Goal: Find specific page/section: Find specific page/section

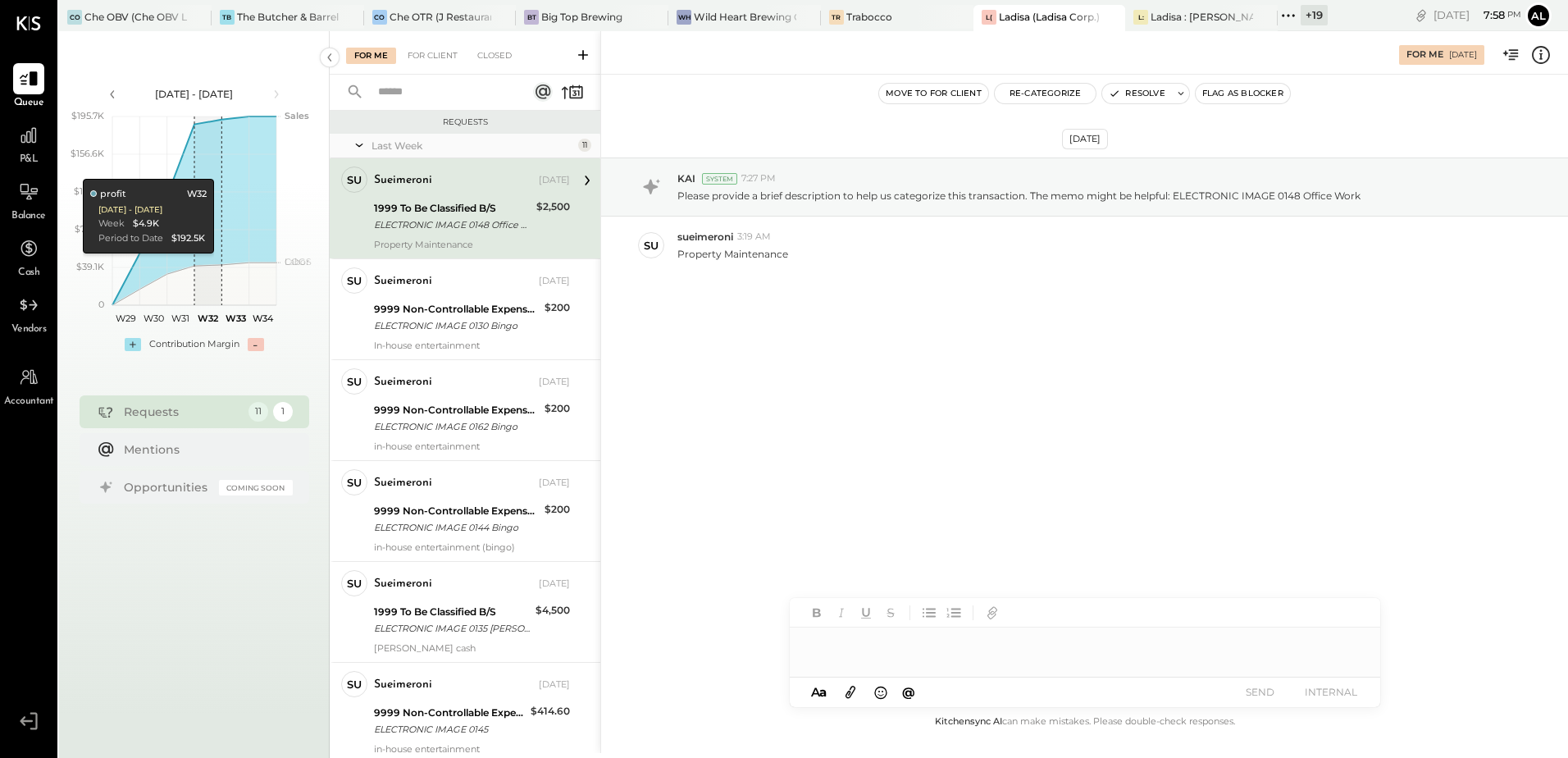
click at [1285, 20] on icon at bounding box center [1288, 15] width 21 height 21
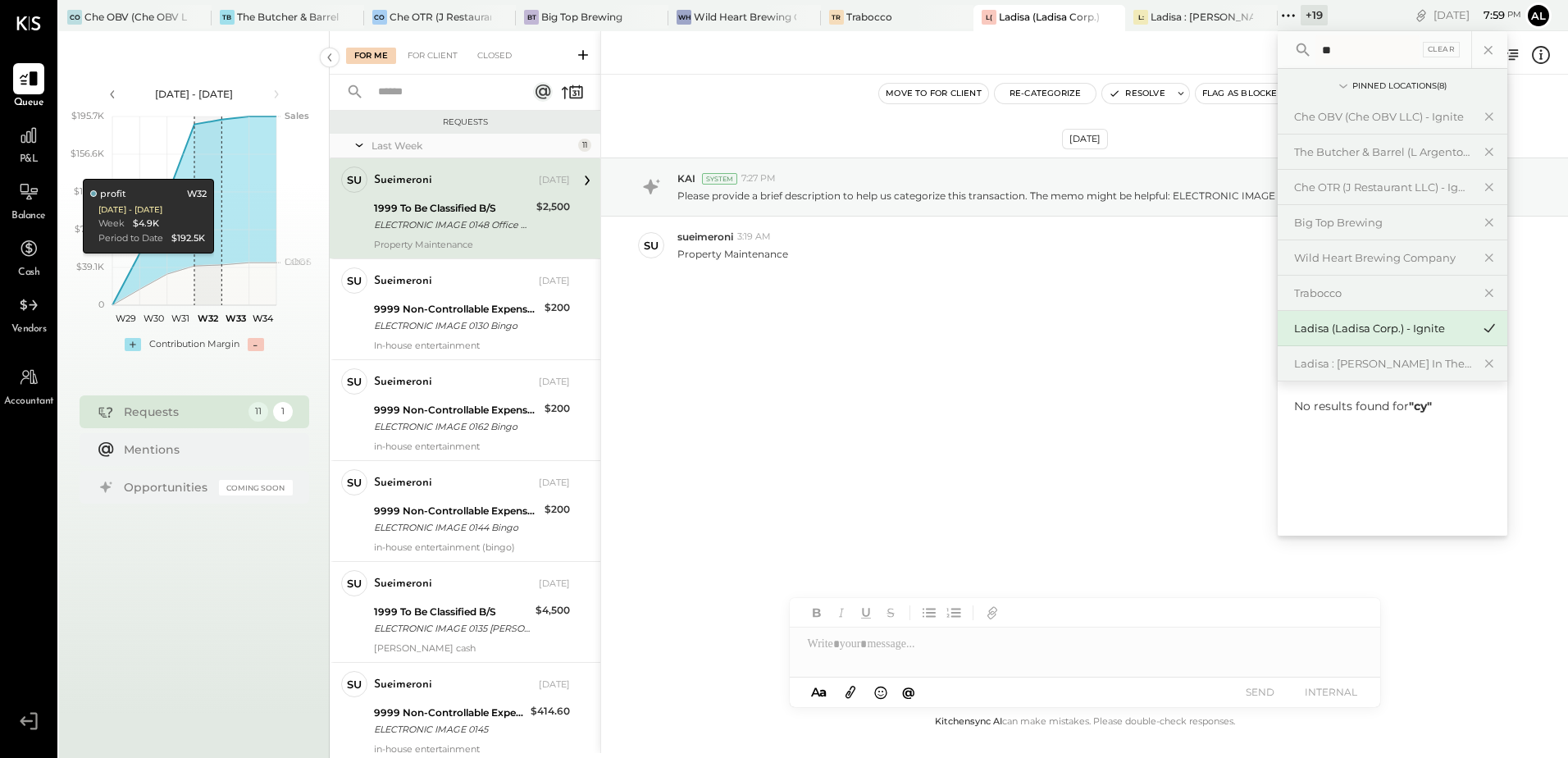
type input "*"
click at [1385, 43] on input "text" at bounding box center [1392, 50] width 153 height 29
type input "****"
click at [1339, 436] on div "[PERSON_NAME]' Rooftop - Ignite" at bounding box center [1383, 440] width 178 height 15
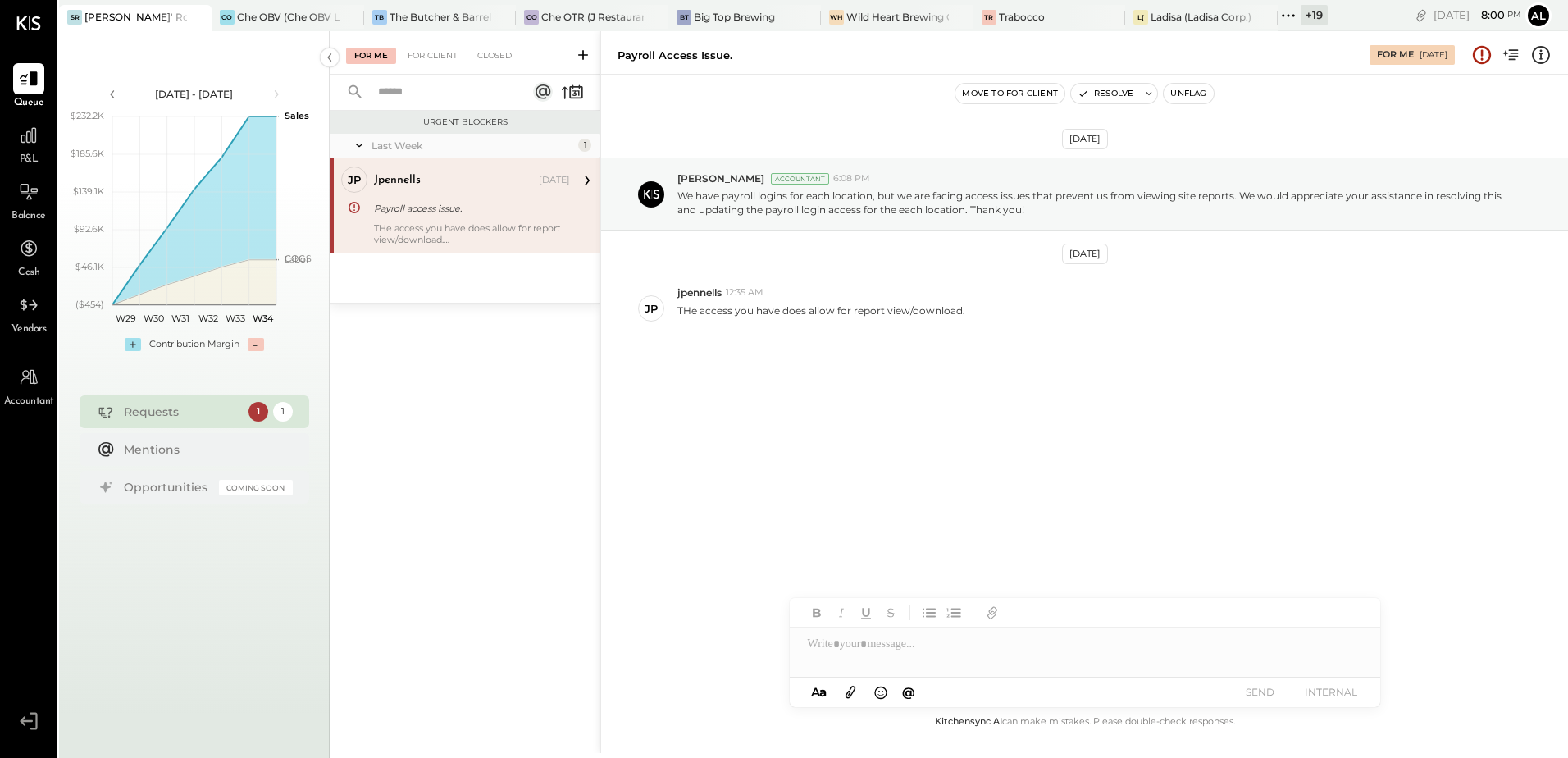
click at [216, 388] on div "[DATE] - [DATE] polygon, polyline { transition: fill-opacity 0.1s, stroke-opaci…" at bounding box center [195, 410] width 271 height 758
click at [859, 453] on div "[DATE] [PERSON_NAME] Accountant 6:08 PM We have payroll logins for each locatio…" at bounding box center [1084, 292] width 967 height 352
click at [715, 24] on div "Big Top Brewing" at bounding box center [734, 16] width 81 height 14
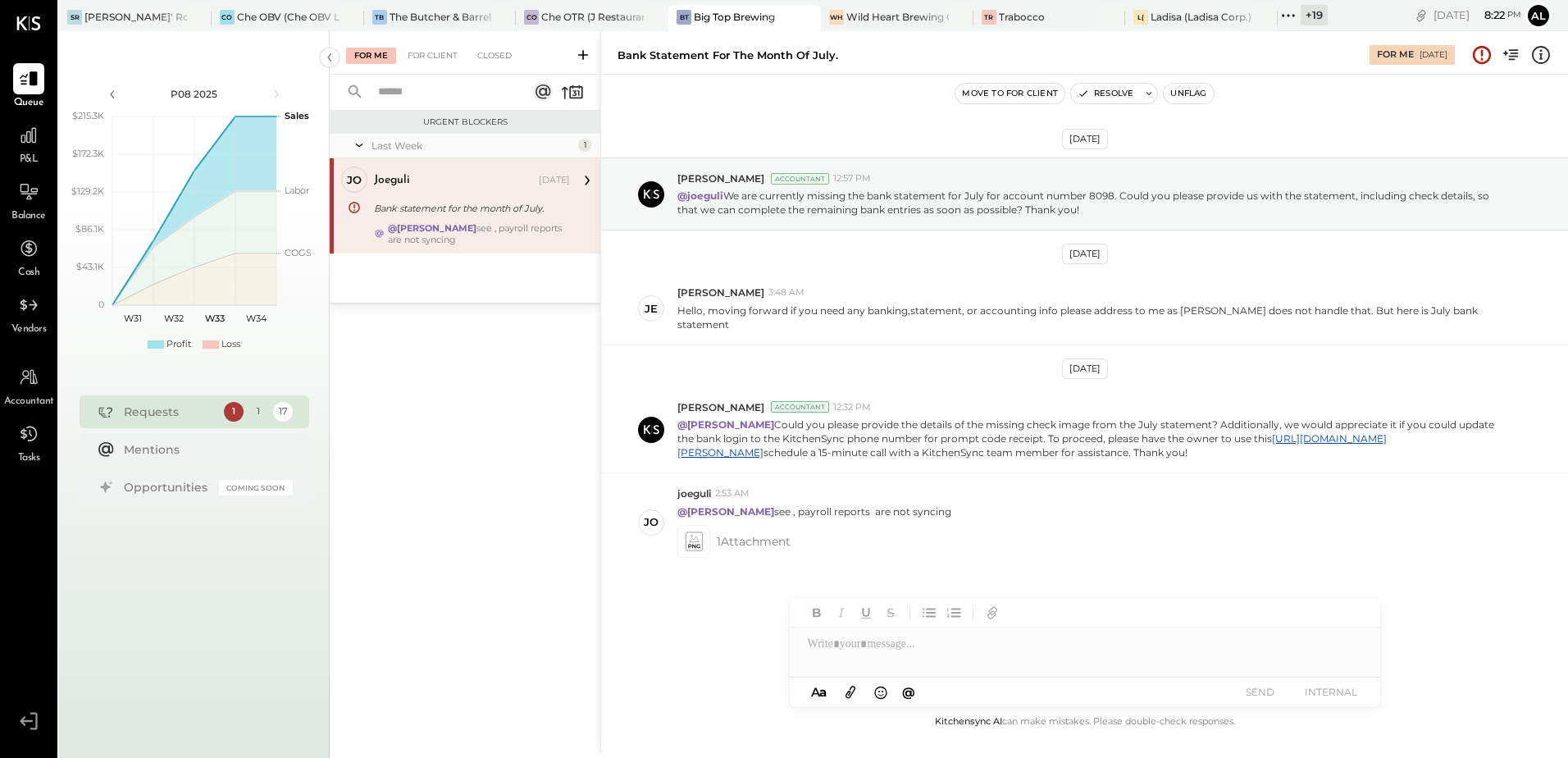
click at [484, 233] on div "@[PERSON_NAME] see , payroll reports are not syncing" at bounding box center [479, 233] width 182 height 23
